Goal: Book appointment/travel/reservation

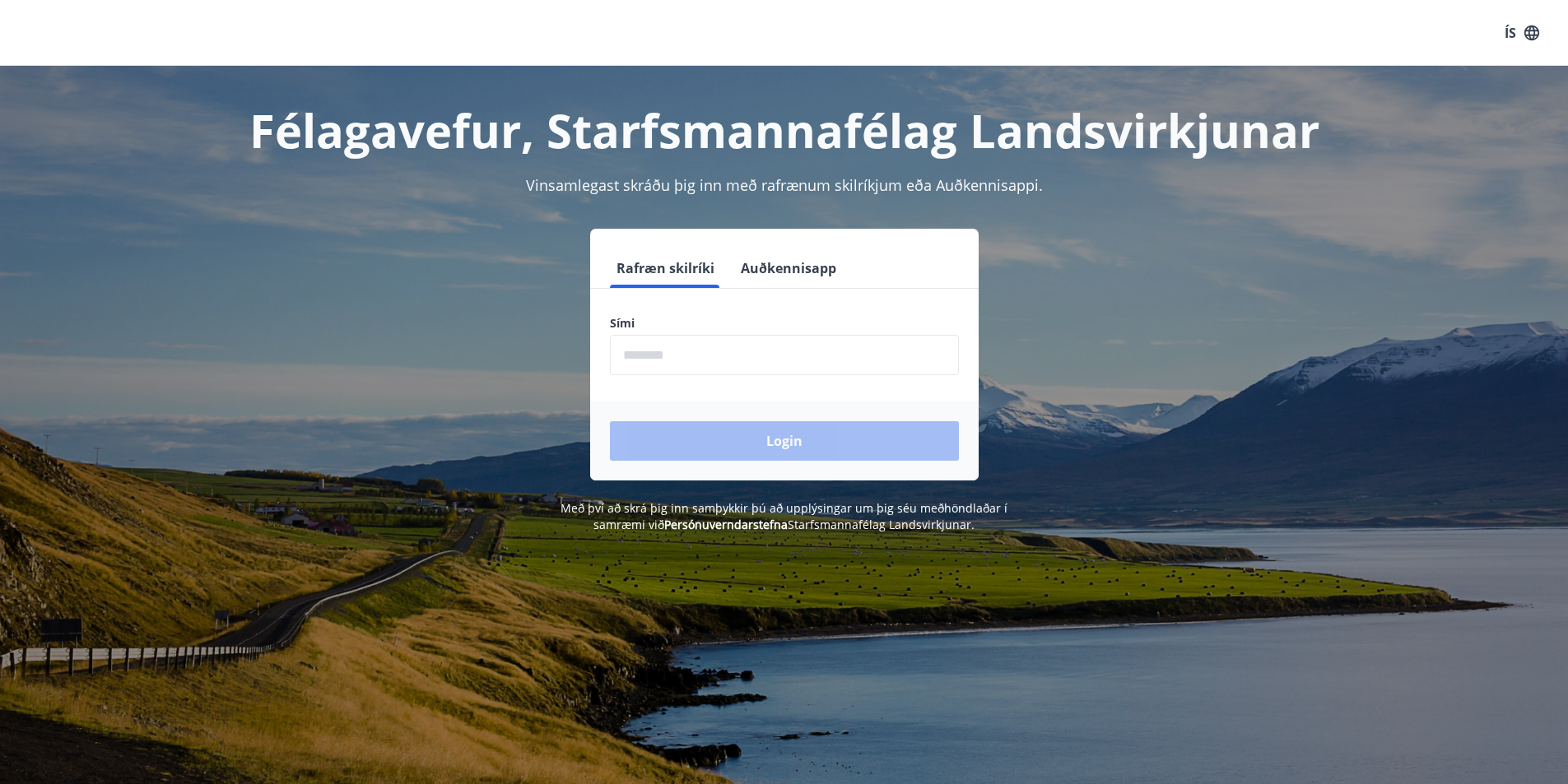
click at [654, 347] on input "phone" at bounding box center [784, 354] width 349 height 40
type input "********"
click at [610, 421] on button "Login" at bounding box center [784, 441] width 349 height 40
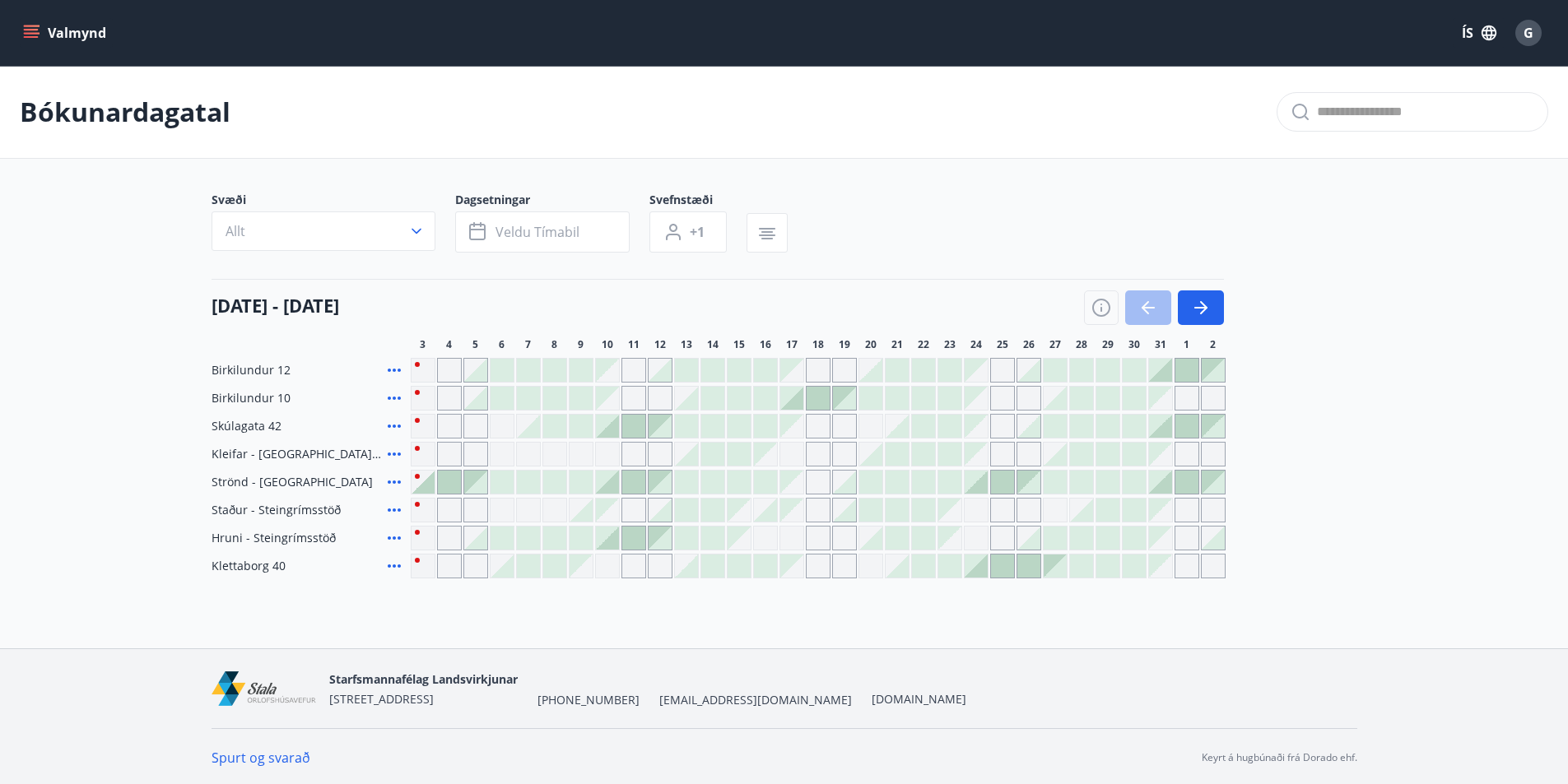
click at [927, 179] on main "Bókunardagatal Svæði Allt Dagsetningar Veldu tímabil Svefnstæði +1 [DATE] - [DA…" at bounding box center [784, 322] width 1568 height 513
click at [501, 124] on div "Bókunardagatal" at bounding box center [784, 112] width 1568 height 93
click at [897, 132] on div "Bókunardagatal" at bounding box center [784, 112] width 1568 height 93
click at [1200, 307] on icon "button" at bounding box center [1201, 307] width 13 height 2
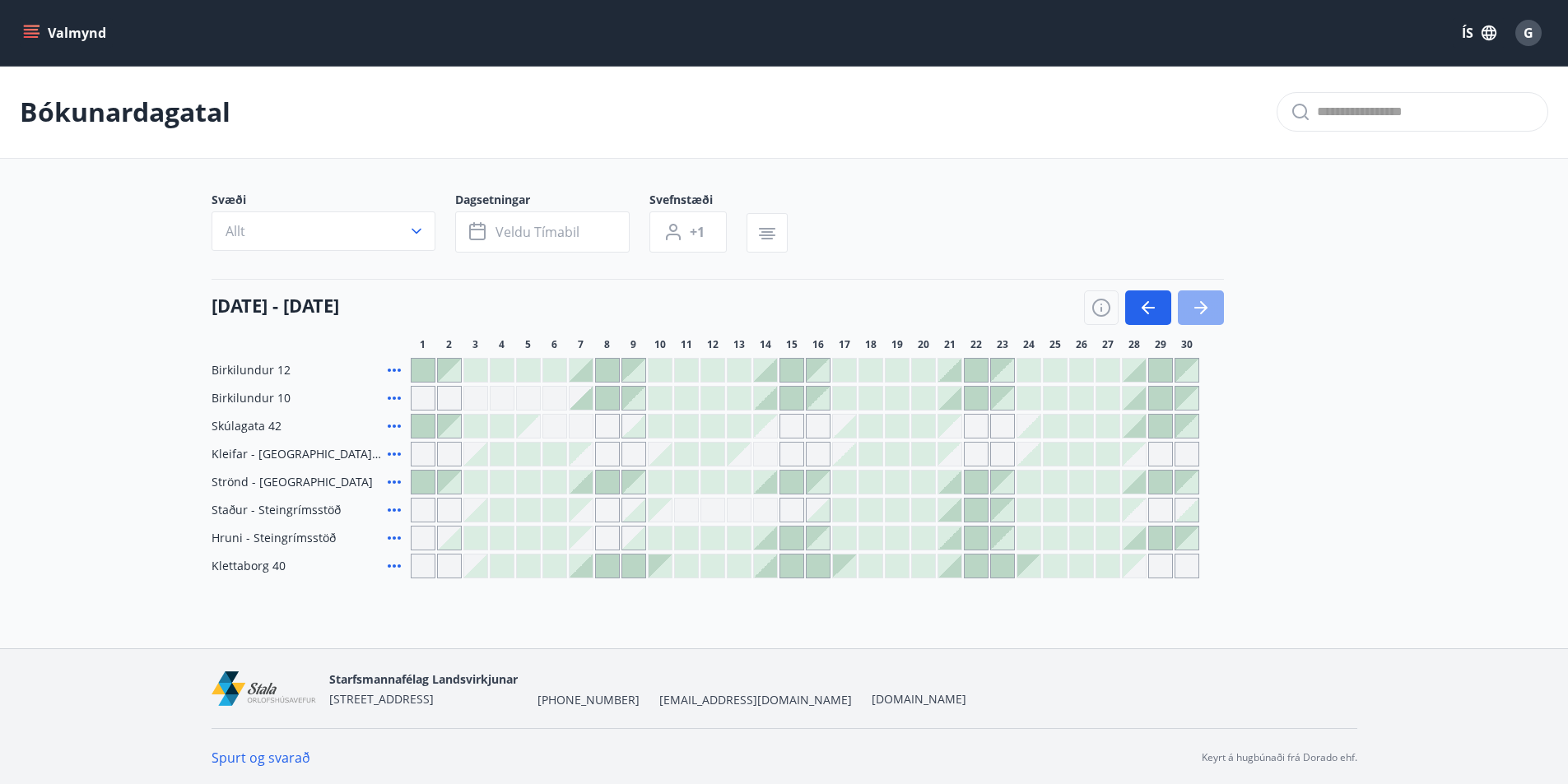
click at [1200, 307] on icon "button" at bounding box center [1201, 307] width 13 height 2
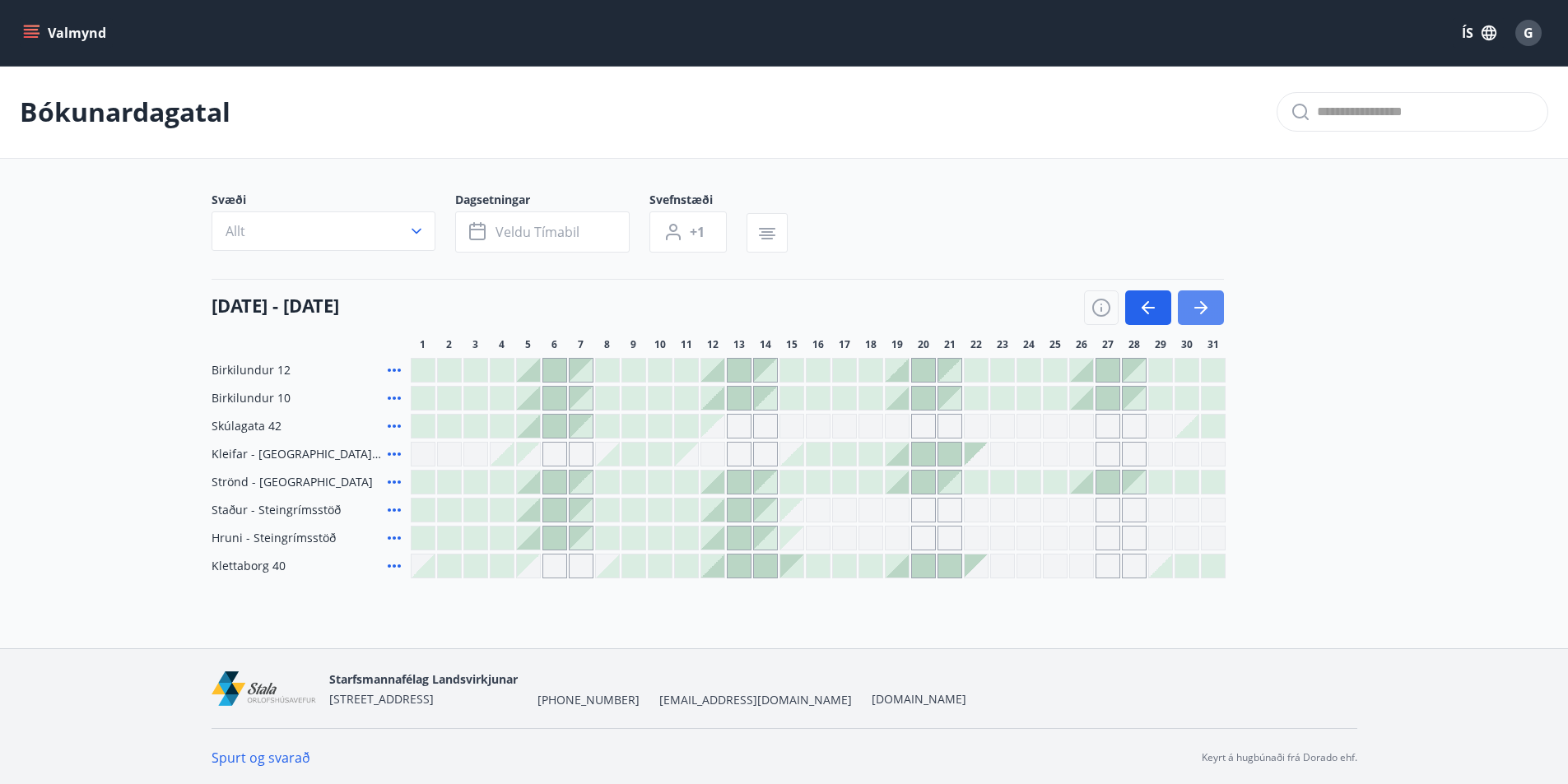
click at [1198, 297] on button "button" at bounding box center [1201, 307] width 46 height 35
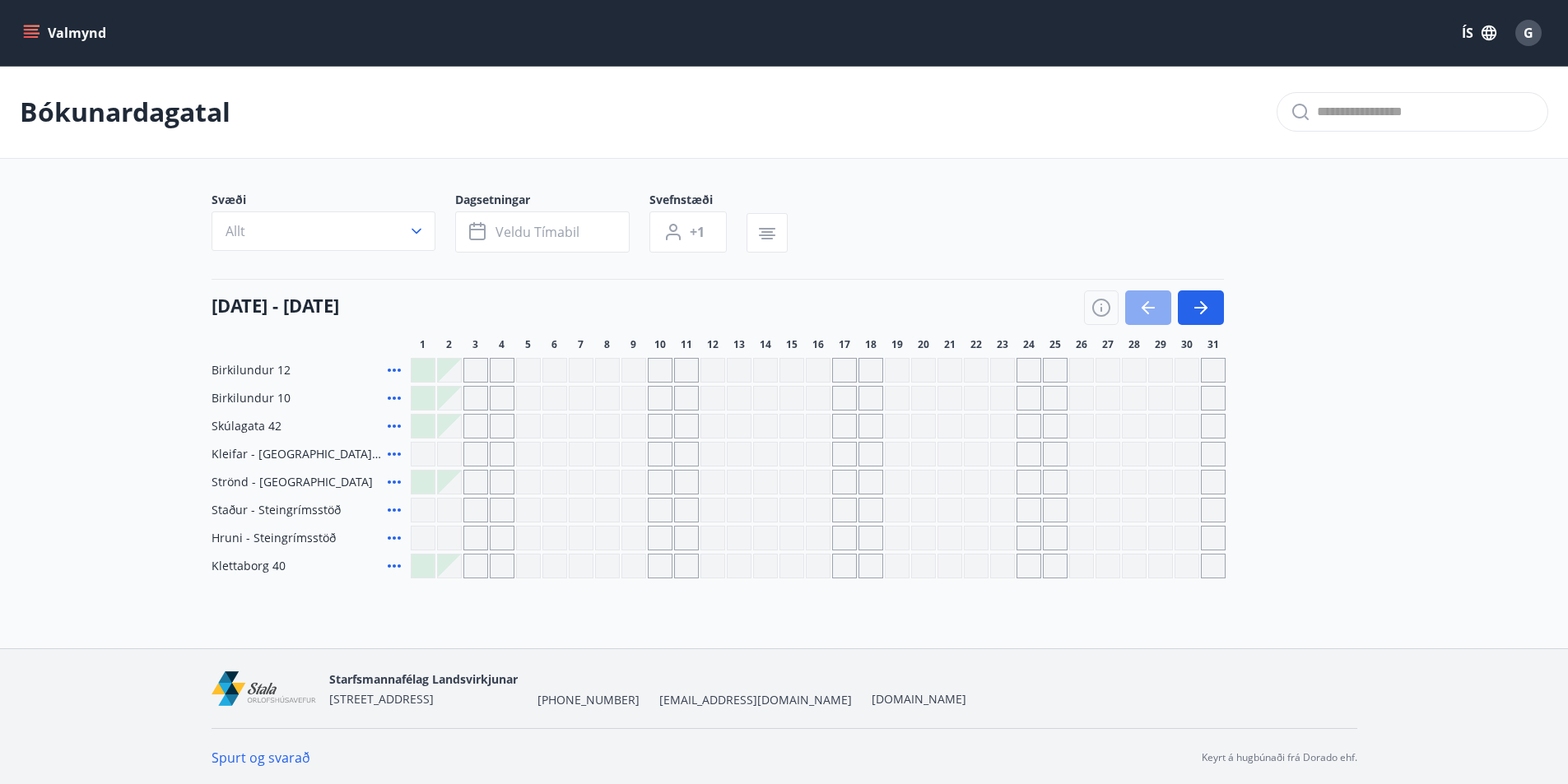
click at [1142, 307] on icon "button" at bounding box center [1145, 307] width 7 height 13
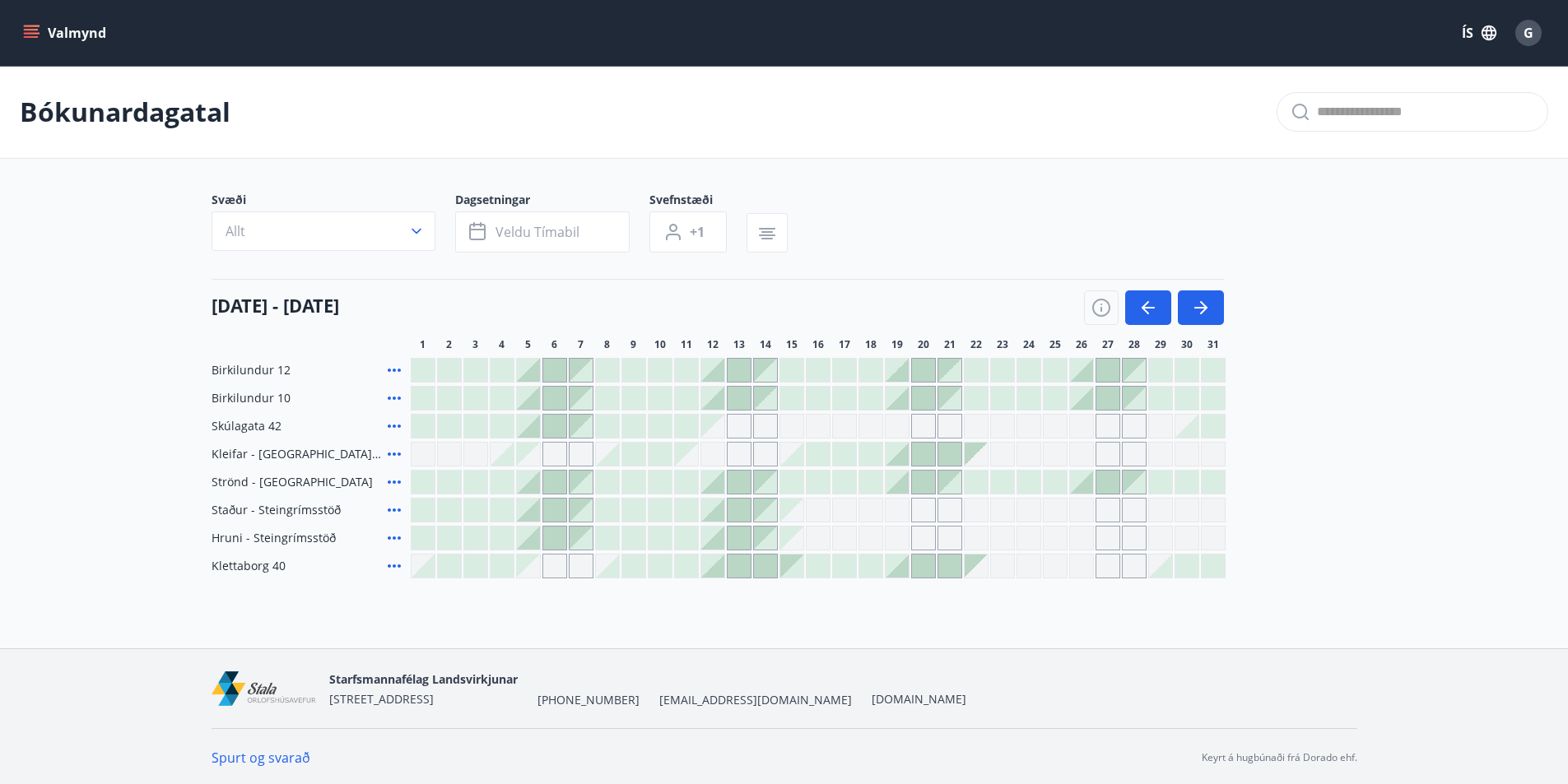
click at [871, 154] on div "Bókunardagatal" at bounding box center [784, 112] width 1568 height 93
click at [1147, 298] on icon "button" at bounding box center [1148, 307] width 20 height 20
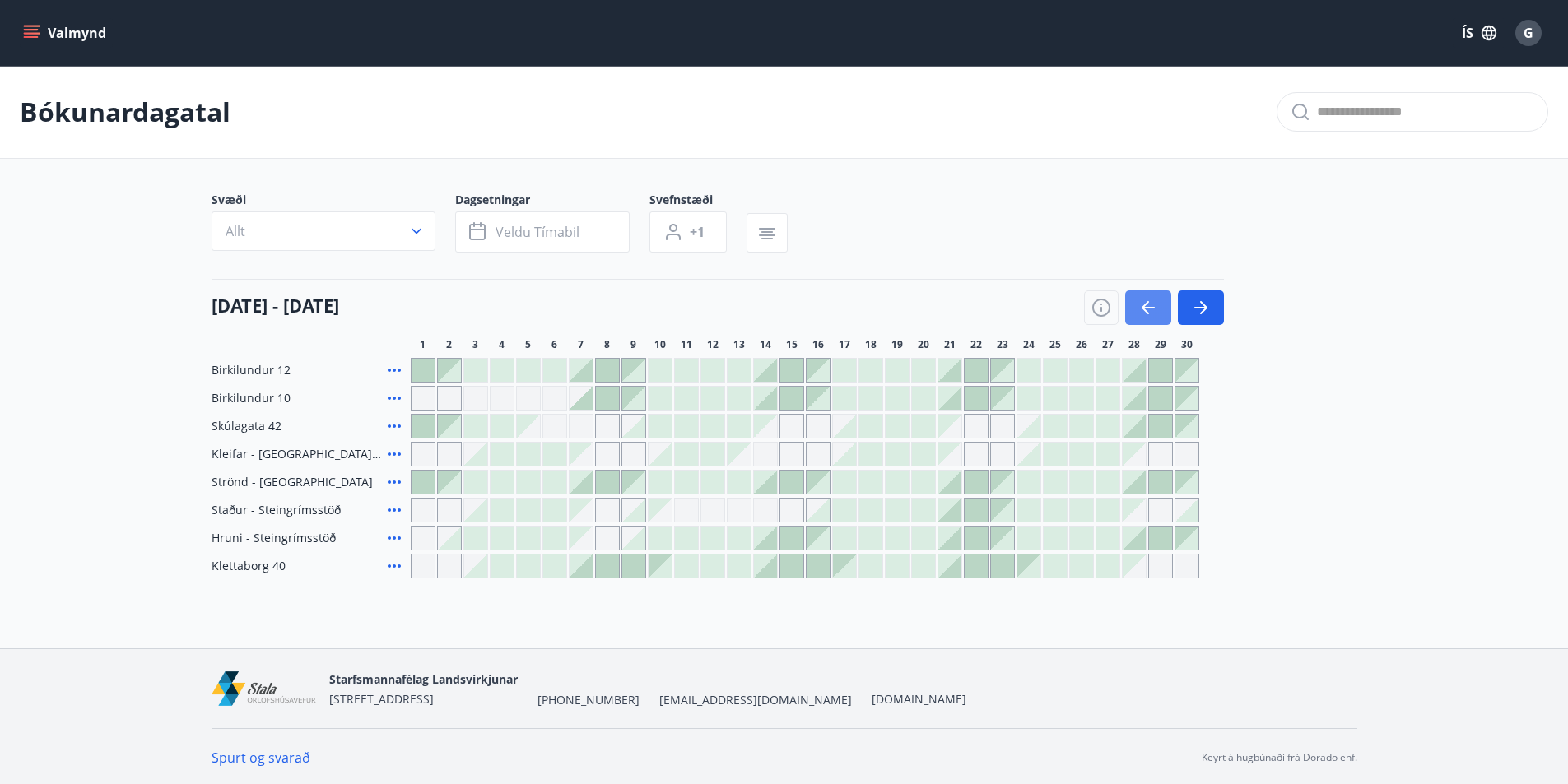
click at [1146, 310] on icon "button" at bounding box center [1148, 307] width 20 height 20
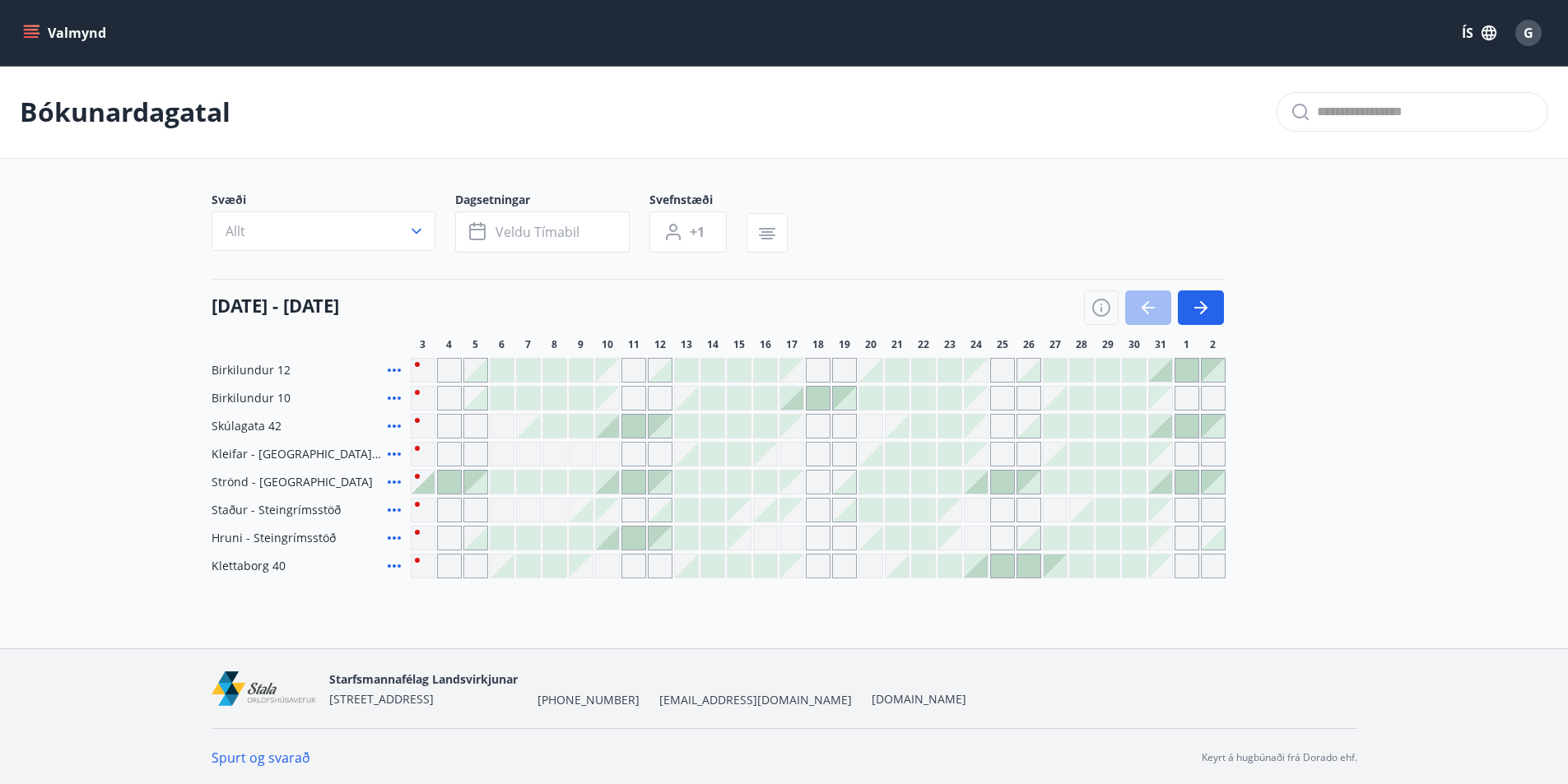
click at [986, 148] on div "Bókunardagatal" at bounding box center [784, 112] width 1568 height 93
click at [1085, 193] on div "Svæði Allt Dagsetningar Veldu tímabil Svefnstæði +1" at bounding box center [784, 225] width 1146 height 68
click at [1238, 113] on div "Bókunardagatal" at bounding box center [784, 112] width 1568 height 93
